Goal: Check status: Check status

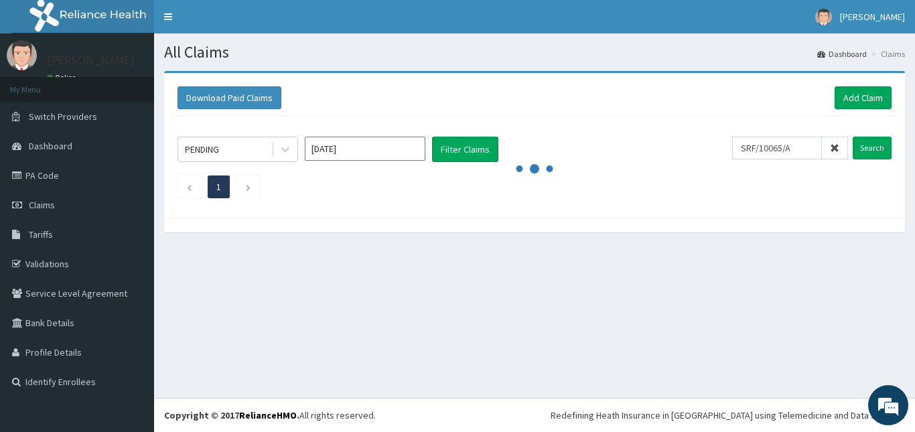
click at [832, 143] on icon at bounding box center [834, 147] width 9 height 9
click at [792, 141] on input "text" at bounding box center [798, 148] width 100 height 23
paste input "WCH/10017/C"
type input "WCH/10017/C"
click at [872, 151] on input "Search" at bounding box center [871, 148] width 39 height 23
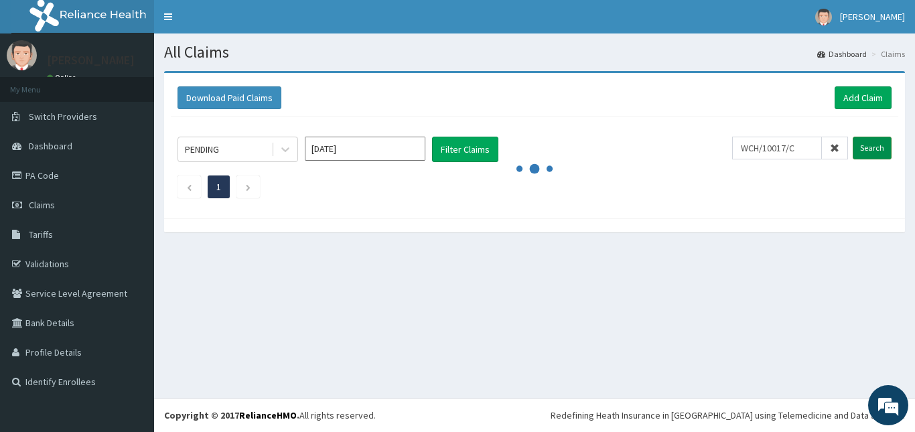
click at [872, 151] on input "Search" at bounding box center [871, 148] width 39 height 23
click at [876, 150] on input "Search" at bounding box center [871, 148] width 39 height 23
click at [342, 258] on div "All Claims Dashboard Claims Download Paid Claims Add Claim × Note you can only …" at bounding box center [534, 215] width 761 height 364
click at [868, 147] on input "Search" at bounding box center [871, 148] width 39 height 23
click at [872, 147] on input "Search" at bounding box center [871, 148] width 39 height 23
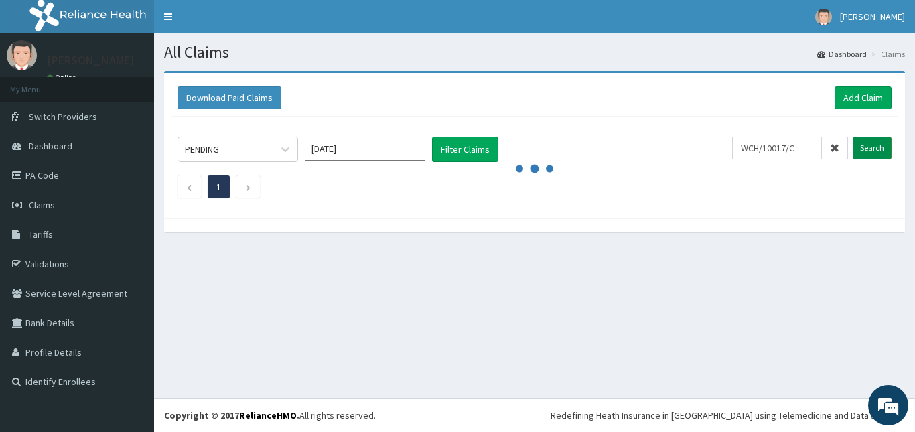
click at [868, 143] on input "Search" at bounding box center [871, 148] width 39 height 23
click at [500, 323] on div "All Claims Dashboard Claims Download Paid Claims Add Claim × Note you can only …" at bounding box center [534, 215] width 761 height 364
click at [881, 11] on span "[PERSON_NAME]" at bounding box center [872, 17] width 65 height 12
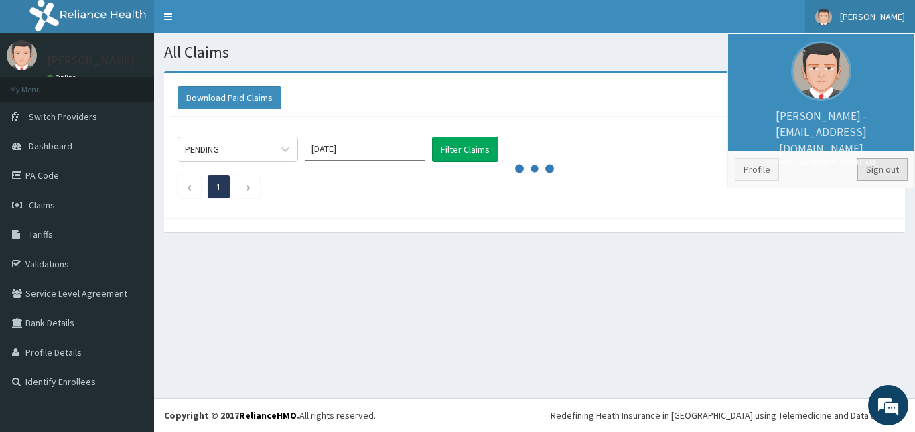
click at [885, 169] on link "Sign out" at bounding box center [882, 169] width 50 height 23
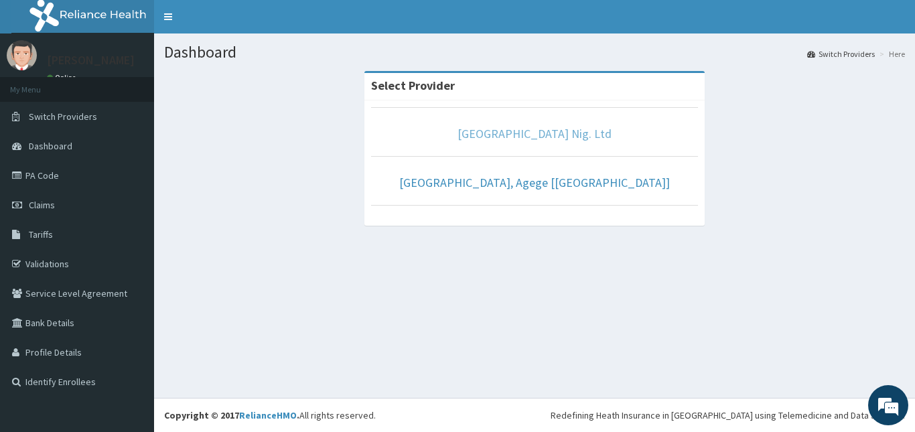
click at [562, 139] on link "[GEOGRAPHIC_DATA] Nig. Ltd" at bounding box center [534, 133] width 154 height 15
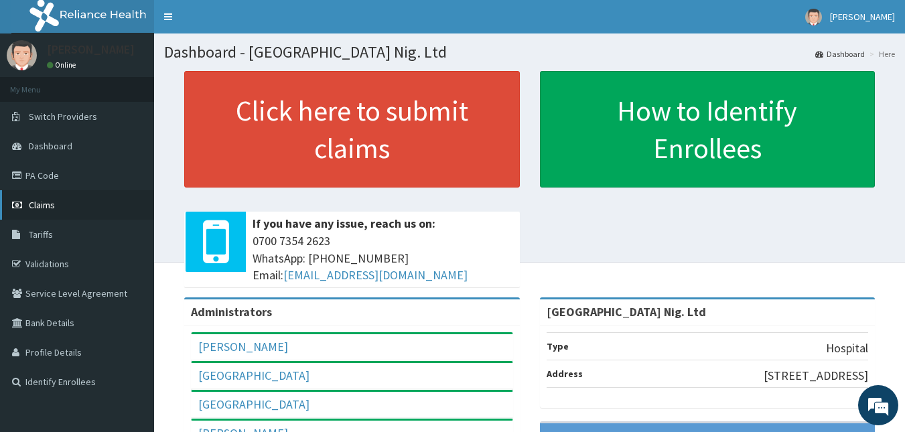
click at [47, 206] on span "Claims" at bounding box center [42, 205] width 26 height 12
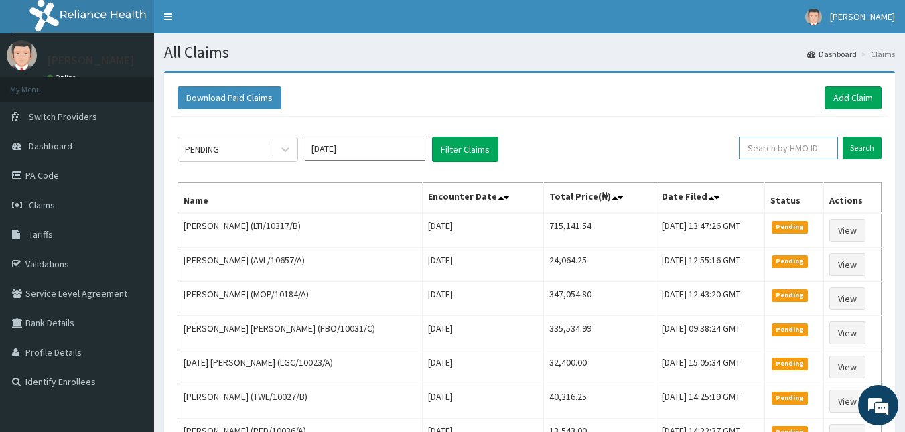
click at [797, 143] on input "text" at bounding box center [788, 148] width 99 height 23
paste input "WCH/10017/C"
type input "WCH/10017/C"
click at [863, 150] on input "Search" at bounding box center [861, 148] width 39 height 23
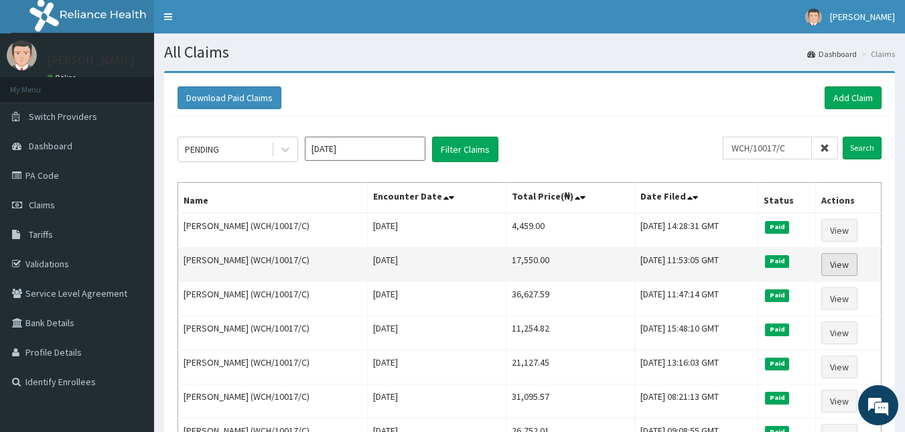
click at [842, 259] on link "View" at bounding box center [839, 264] width 36 height 23
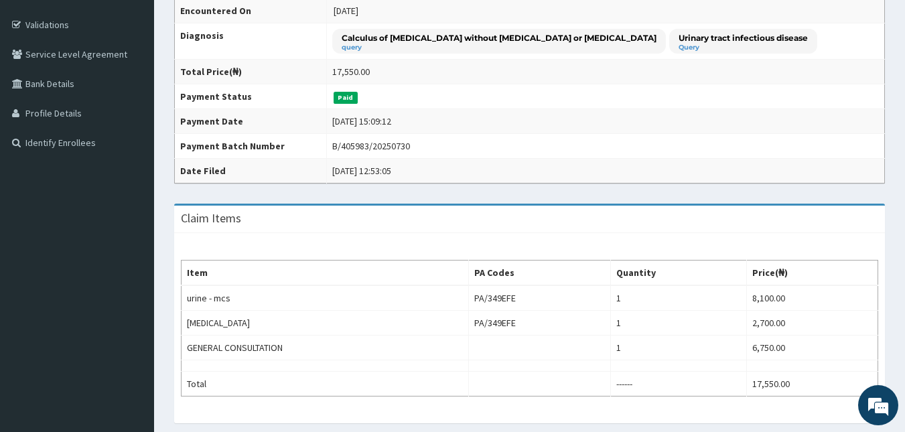
scroll to position [241, 0]
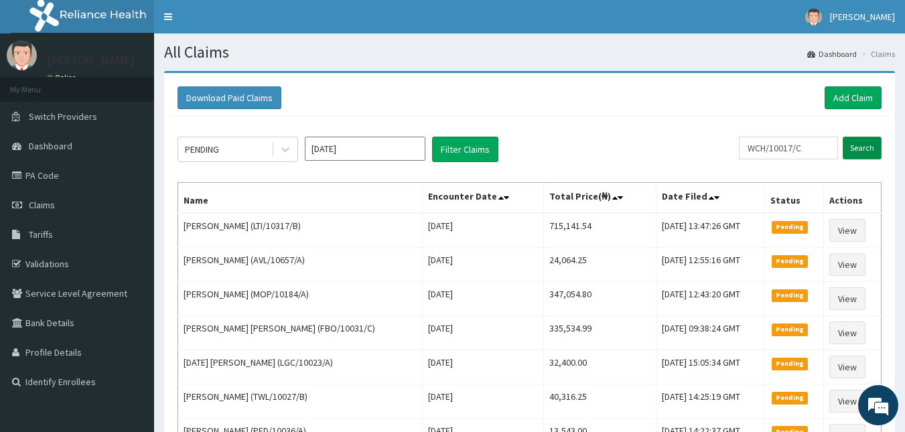
click at [868, 145] on input "Search" at bounding box center [861, 148] width 39 height 23
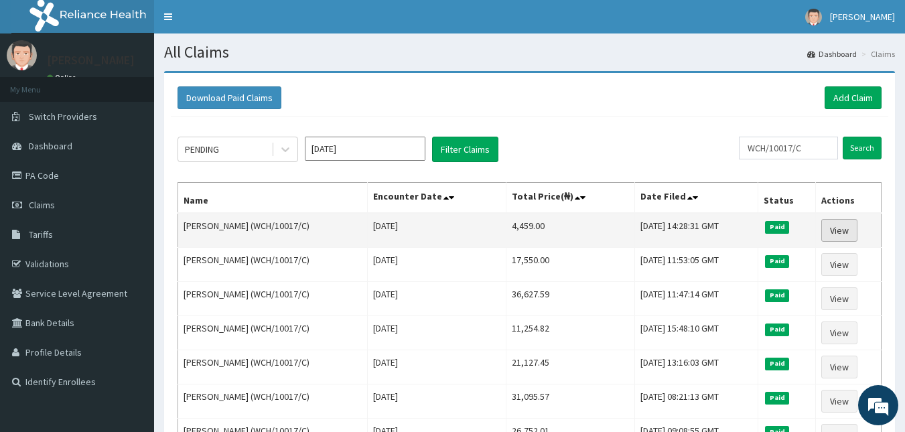
click at [839, 234] on link "View" at bounding box center [839, 230] width 36 height 23
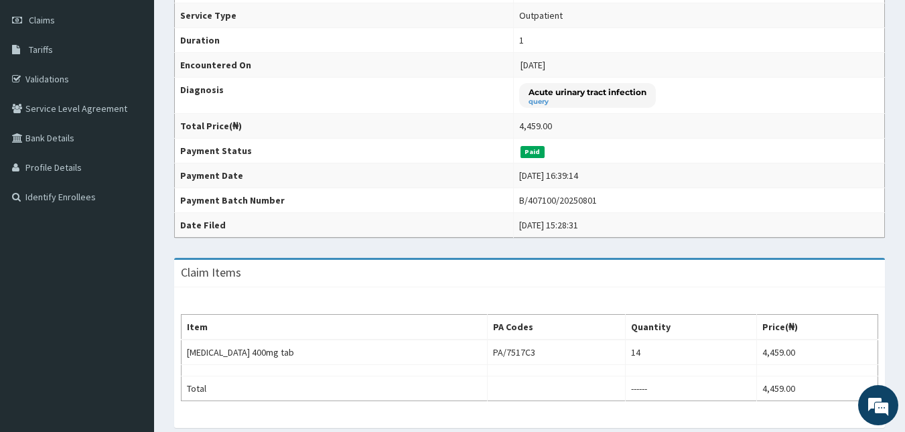
scroll to position [186, 0]
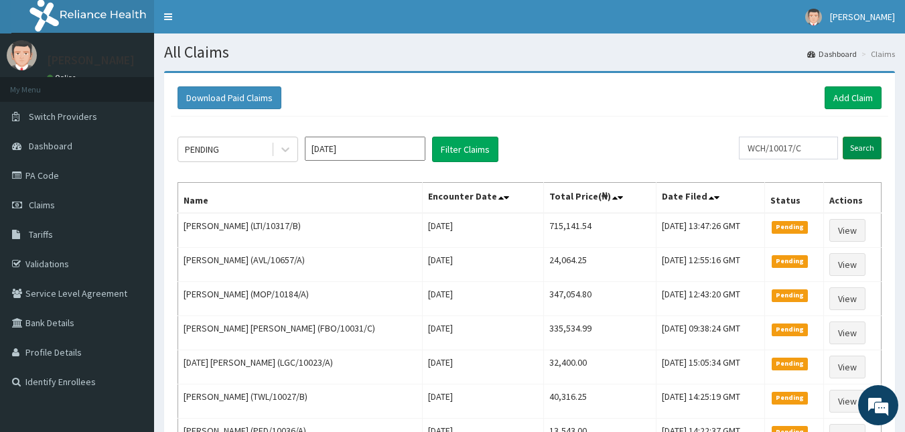
click at [874, 151] on input "Search" at bounding box center [861, 148] width 39 height 23
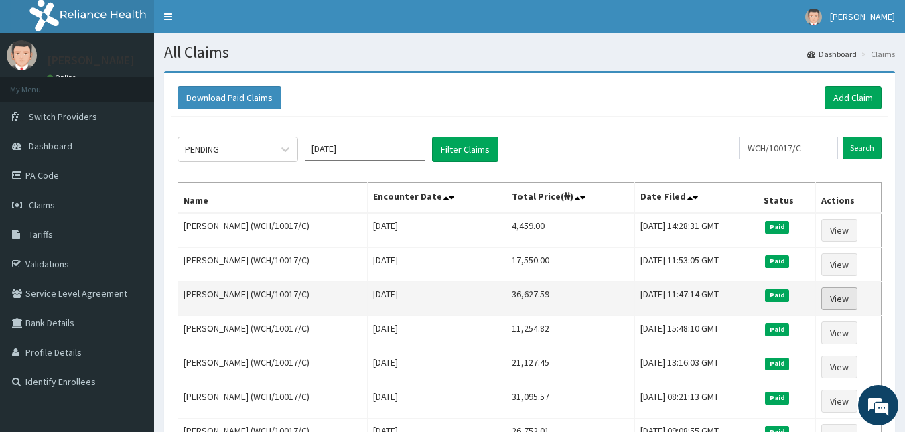
click at [838, 301] on link "View" at bounding box center [839, 298] width 36 height 23
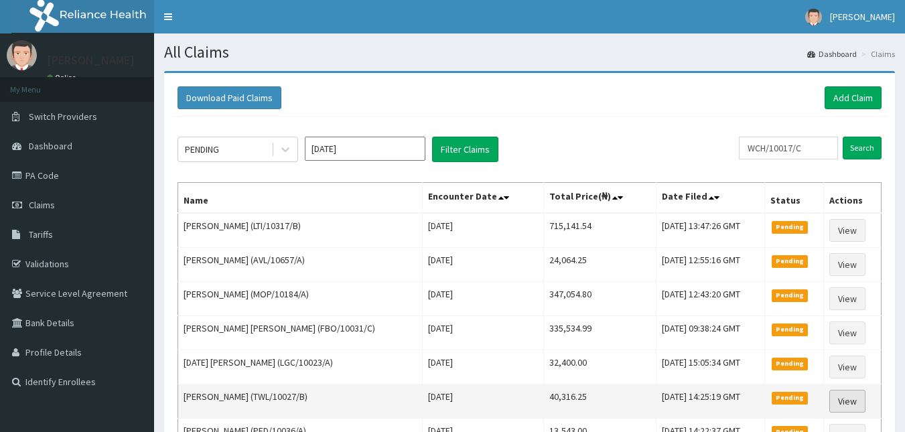
click at [841, 398] on link "View" at bounding box center [847, 401] width 36 height 23
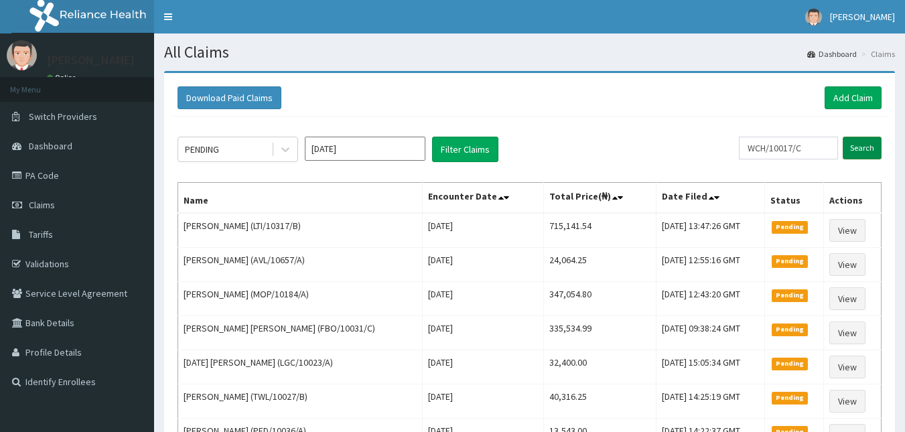
click at [861, 153] on input "Search" at bounding box center [861, 148] width 39 height 23
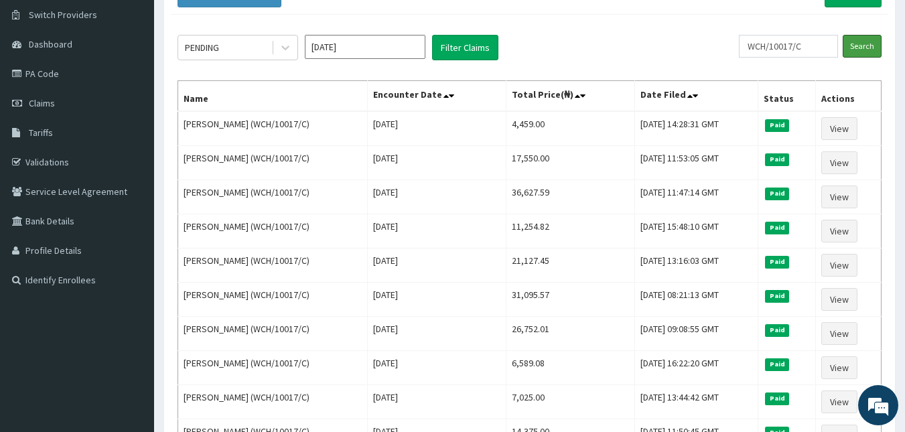
scroll to position [103, 0]
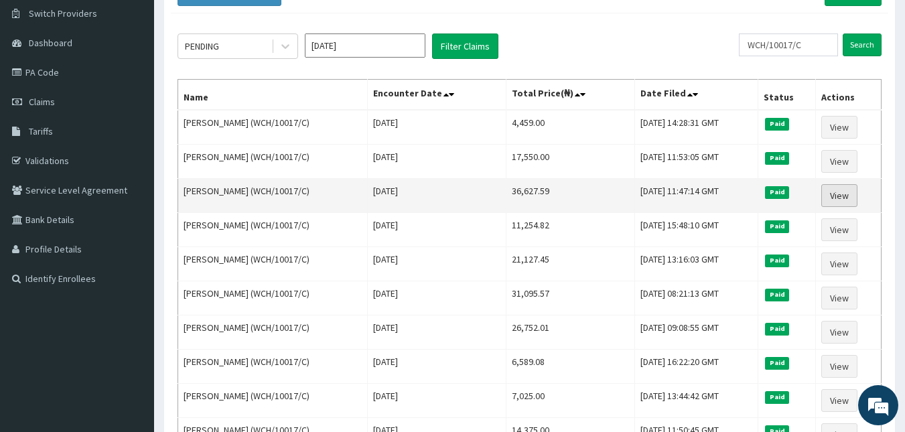
click at [840, 198] on link "View" at bounding box center [839, 195] width 36 height 23
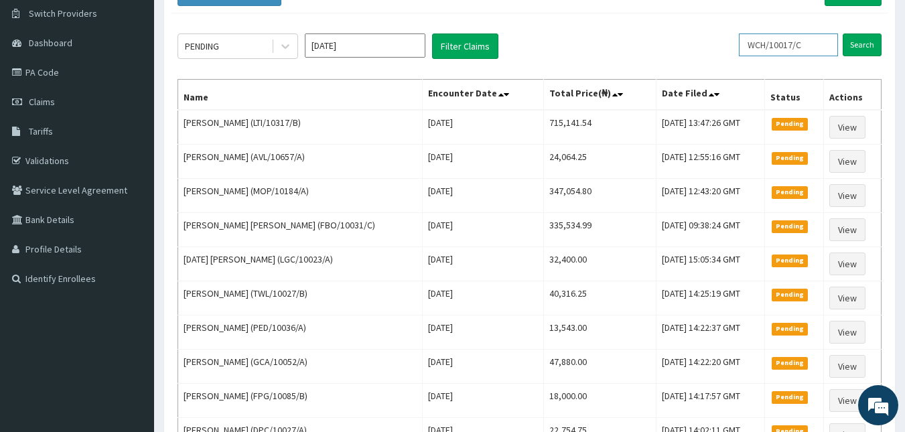
drag, startPoint x: 820, startPoint y: 44, endPoint x: 684, endPoint y: 61, distance: 137.0
paste input "SSL/10113/A"
type input "SSL/10113/A"
click at [858, 43] on input "Search" at bounding box center [861, 44] width 39 height 23
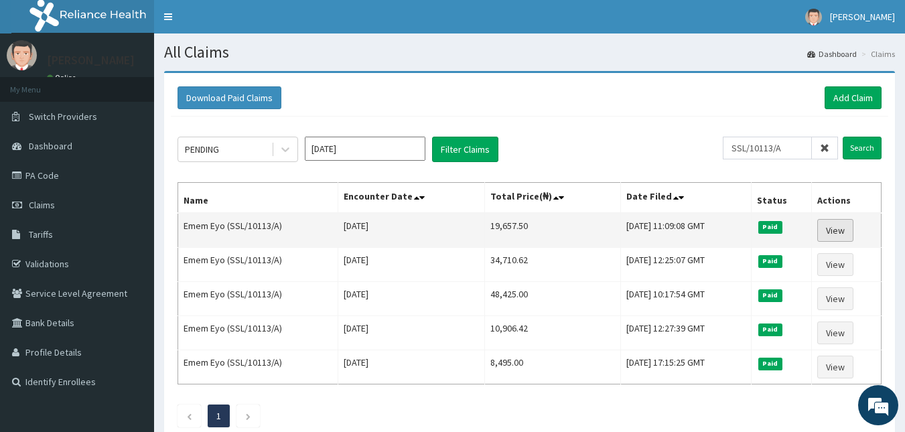
click at [836, 232] on link "View" at bounding box center [835, 230] width 36 height 23
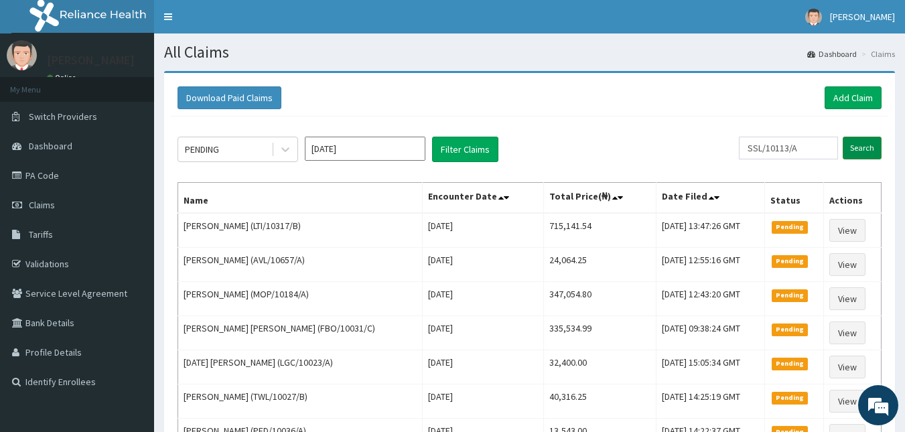
click at [866, 151] on input "Search" at bounding box center [861, 148] width 39 height 23
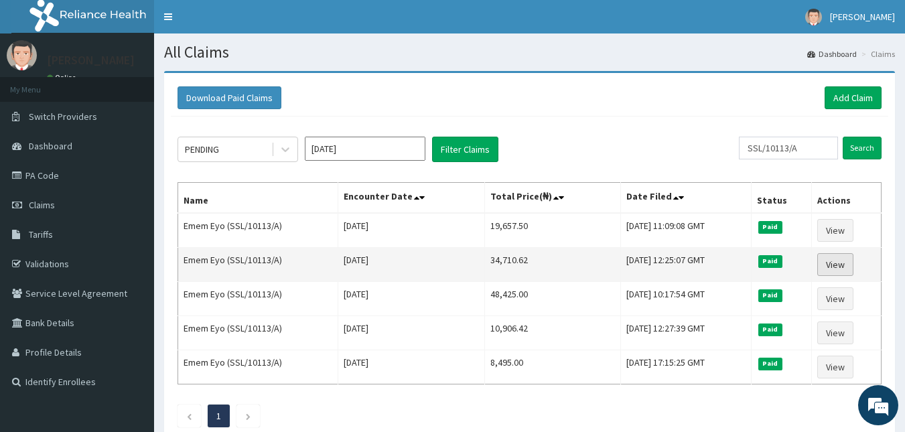
click at [832, 262] on link "View" at bounding box center [835, 264] width 36 height 23
